Goal: Transaction & Acquisition: Purchase product/service

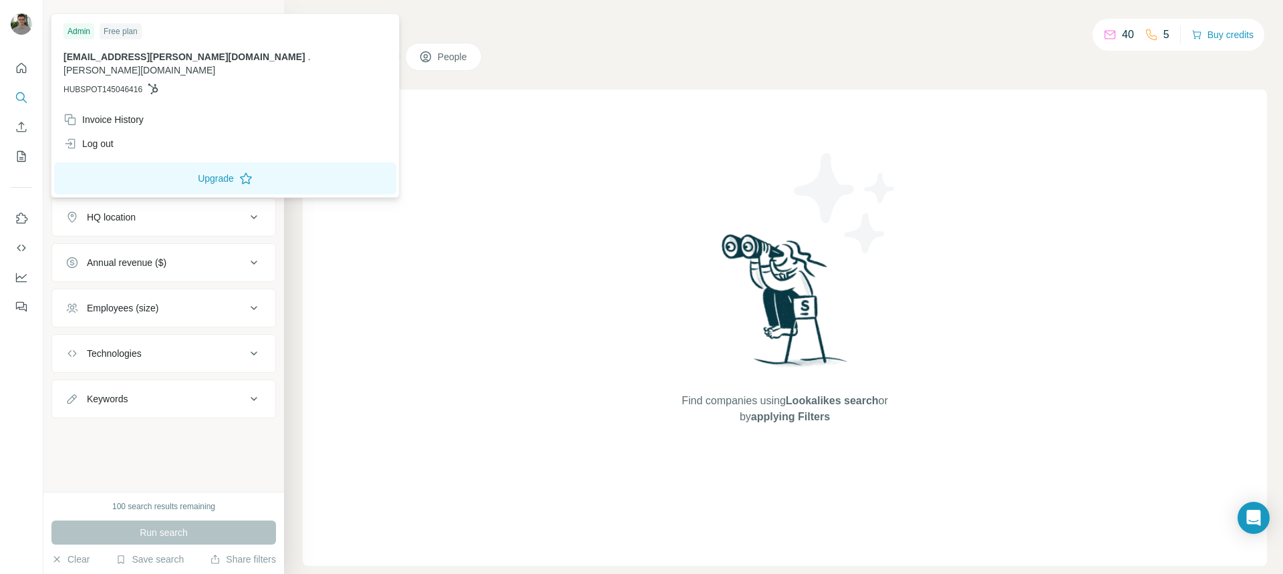
click at [24, 28] on img at bounding box center [21, 23] width 21 height 21
click at [18, 27] on img at bounding box center [21, 23] width 21 height 21
click at [90, 59] on span "[EMAIL_ADDRESS][PERSON_NAME][DOMAIN_NAME]" at bounding box center [184, 56] width 242 height 11
click at [133, 170] on button "Upgrade" at bounding box center [225, 178] width 342 height 32
click at [72, 118] on icon at bounding box center [71, 121] width 7 height 7
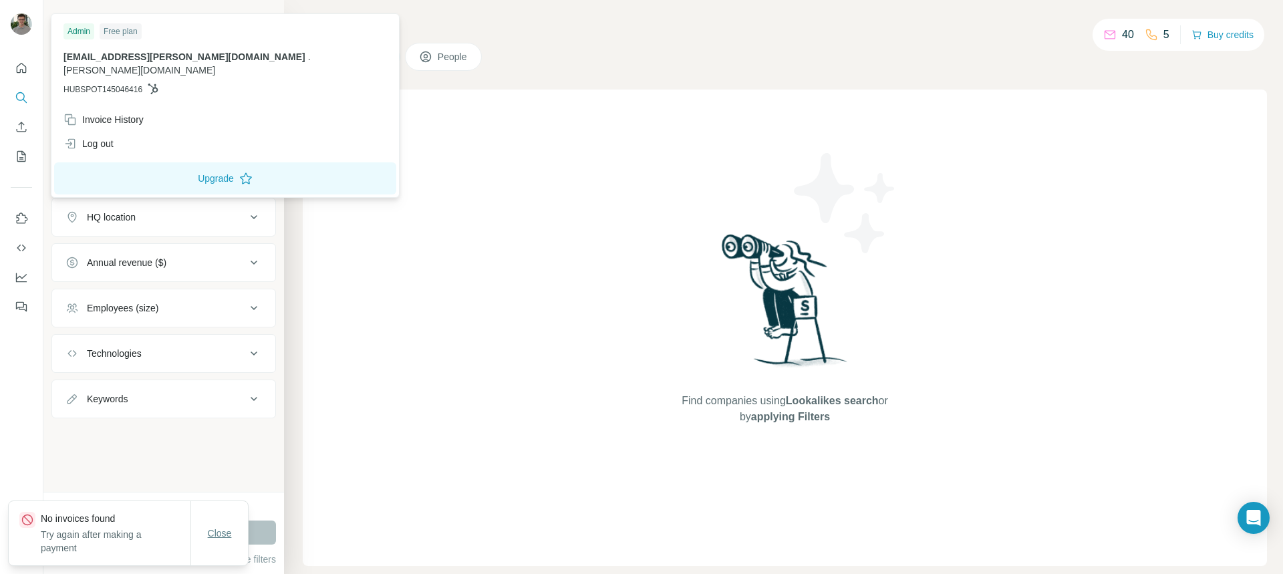
click at [228, 531] on span "Close" at bounding box center [220, 533] width 24 height 13
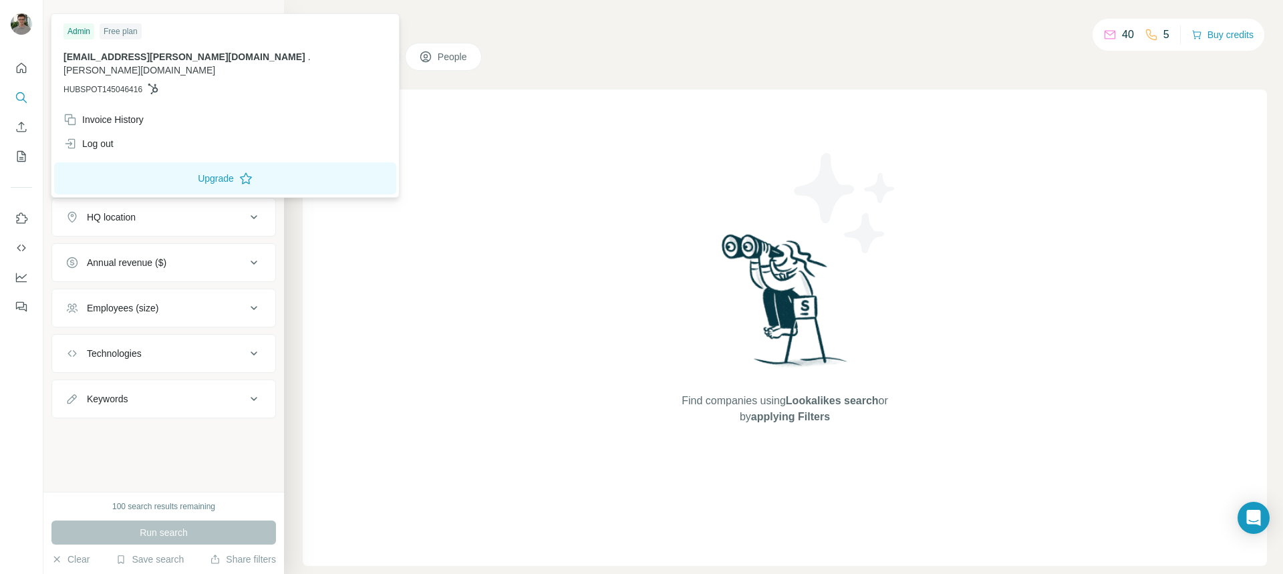
click at [85, 29] on div "Admin" at bounding box center [78, 31] width 31 height 16
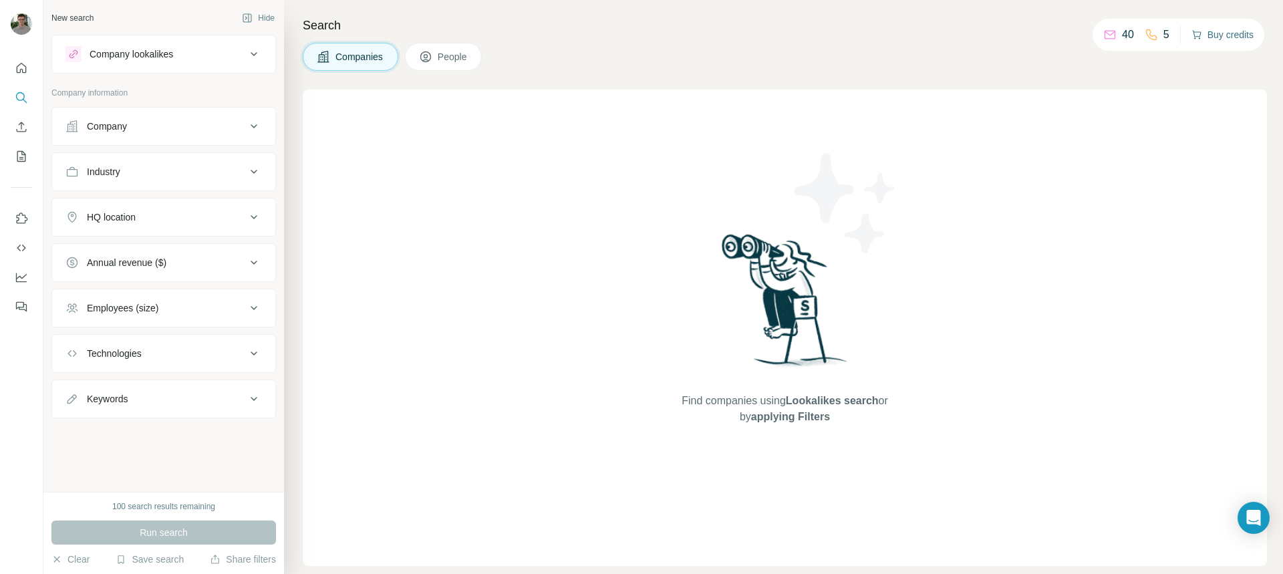
click at [1217, 42] on button "Buy credits" at bounding box center [1223, 34] width 62 height 19
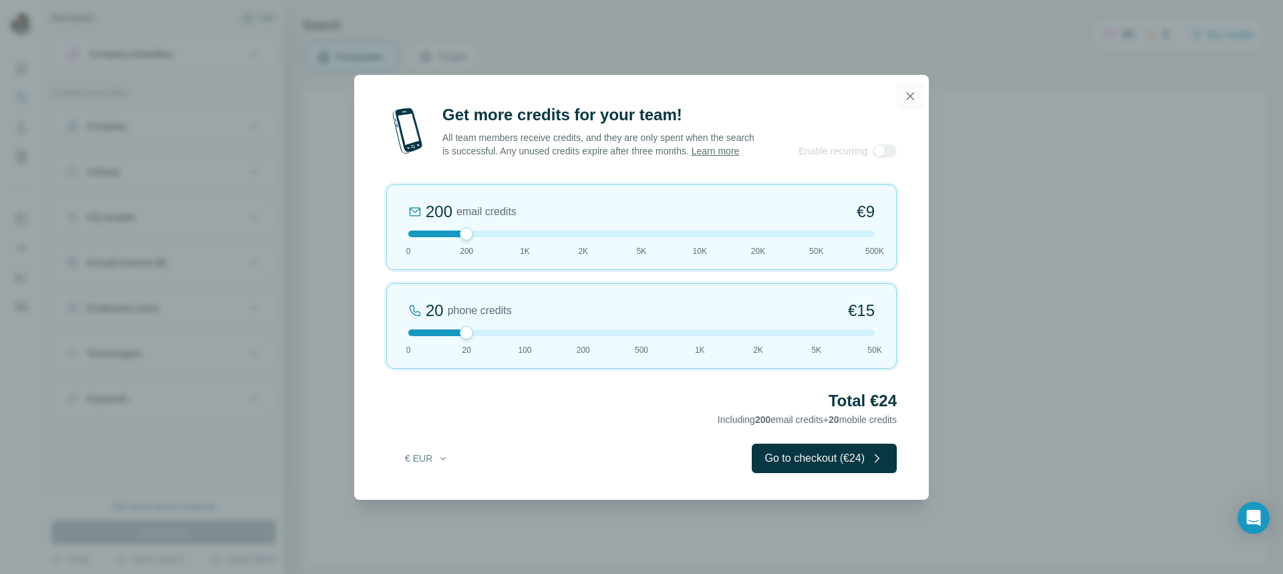
click at [911, 94] on icon "button" at bounding box center [910, 96] width 13 height 13
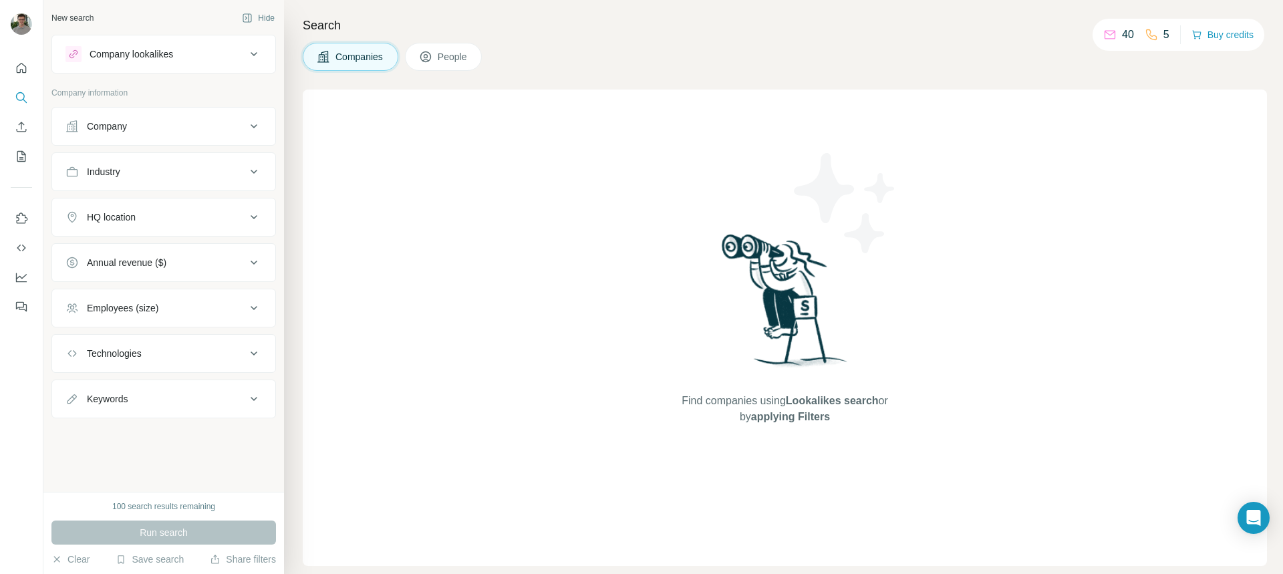
click at [432, 53] on icon at bounding box center [425, 56] width 13 height 13
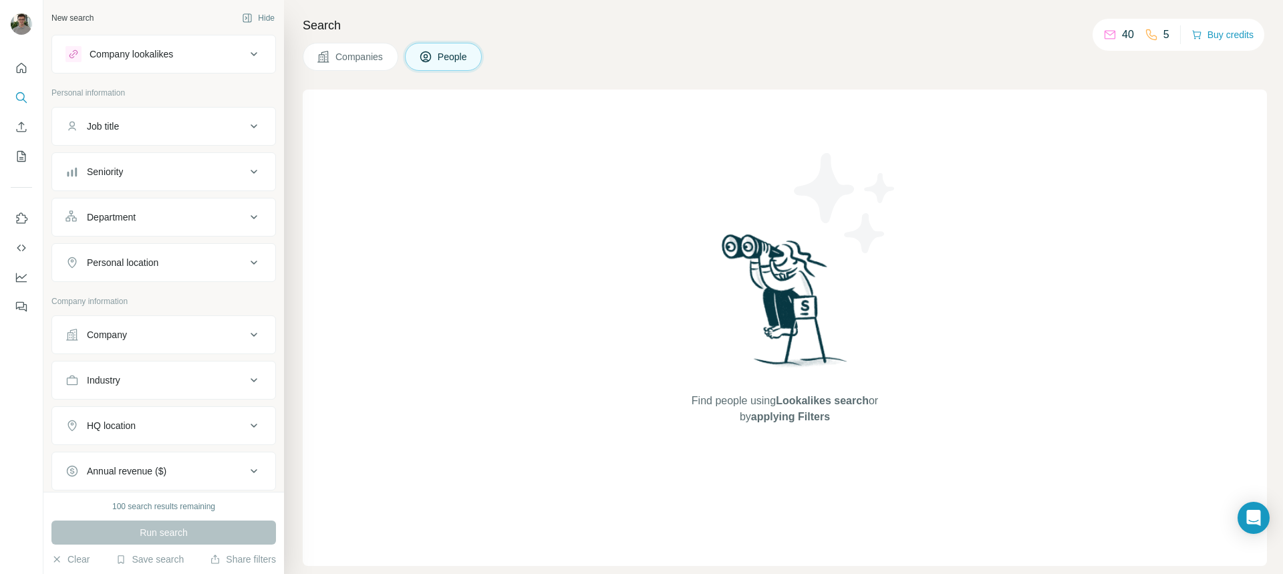
scroll to position [172, 0]
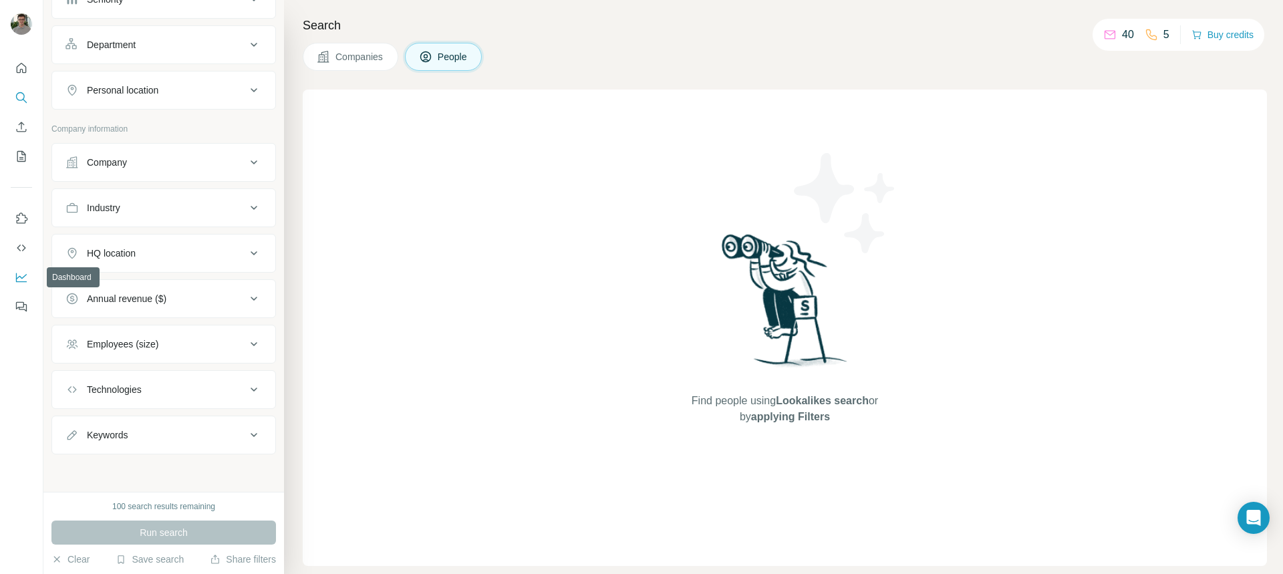
click at [20, 271] on icon "Dashboard" at bounding box center [21, 277] width 13 height 13
